Goal: Task Accomplishment & Management: Manage account settings

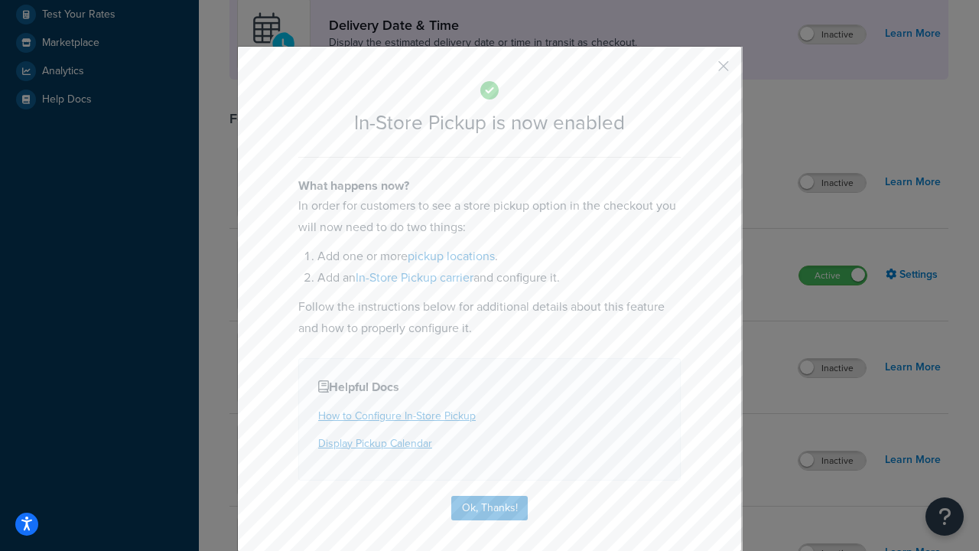
click at [701, 71] on button "button" at bounding box center [701, 72] width 4 height 4
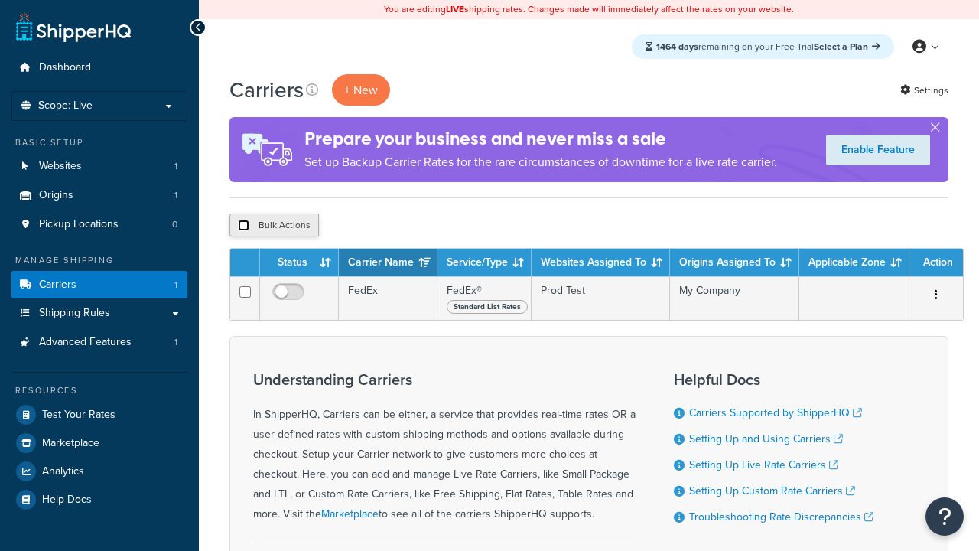
click at [243, 226] on input "checkbox" at bounding box center [243, 225] width 11 height 11
checkbox input "true"
click at [0, 0] on button "Delete" at bounding box center [0, 0] width 0 height 0
